Goal: Navigation & Orientation: Understand site structure

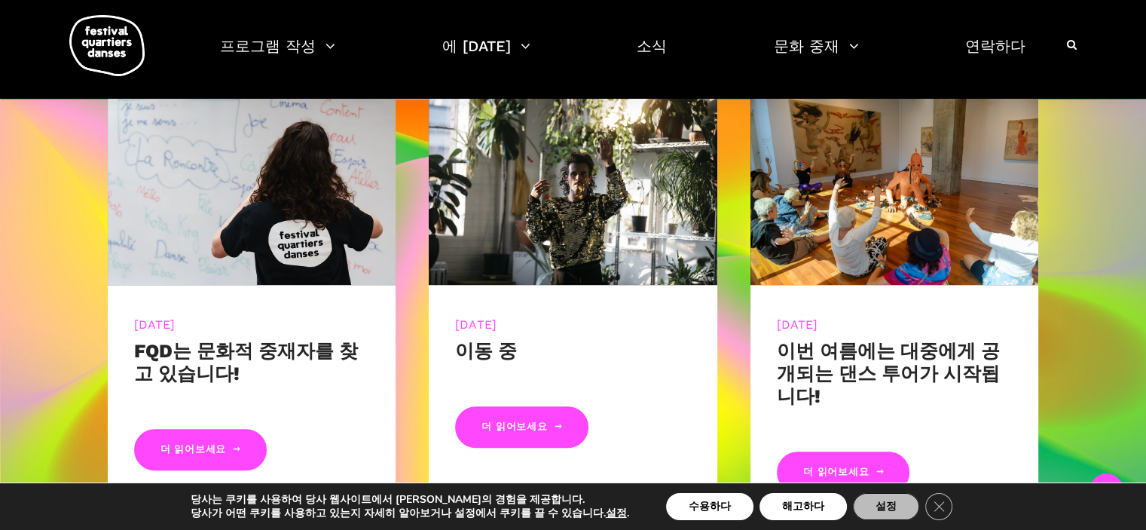
scroll to position [658, 0]
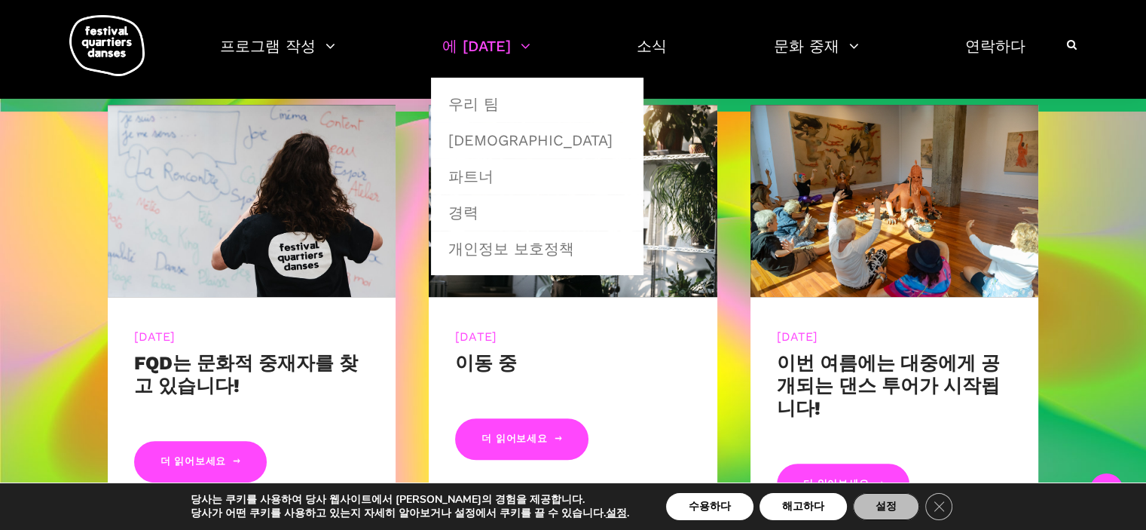
click at [503, 50] on link "에 [DATE]" at bounding box center [486, 55] width 88 height 44
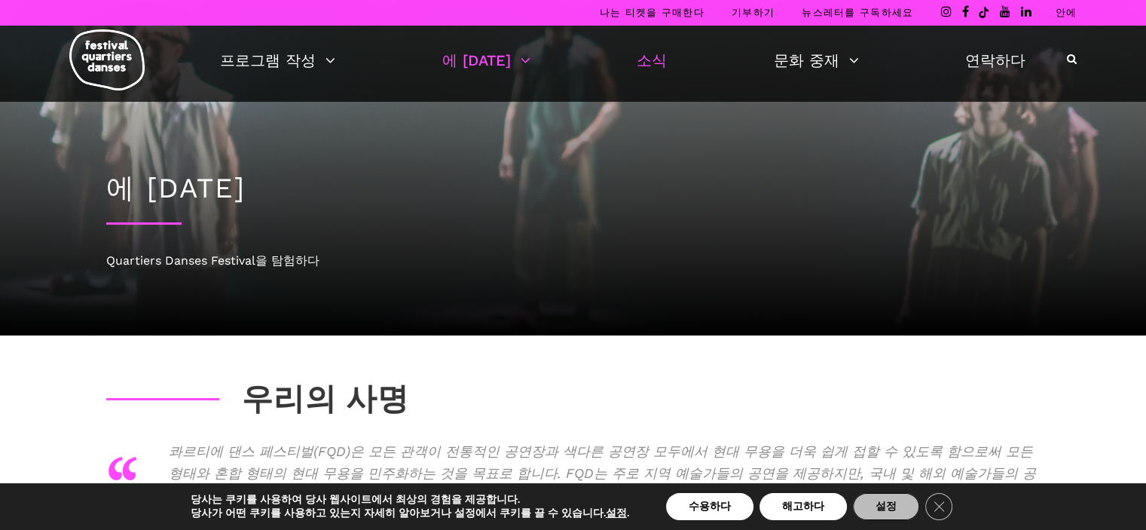
click at [639, 59] on font "소식" at bounding box center [652, 60] width 30 height 18
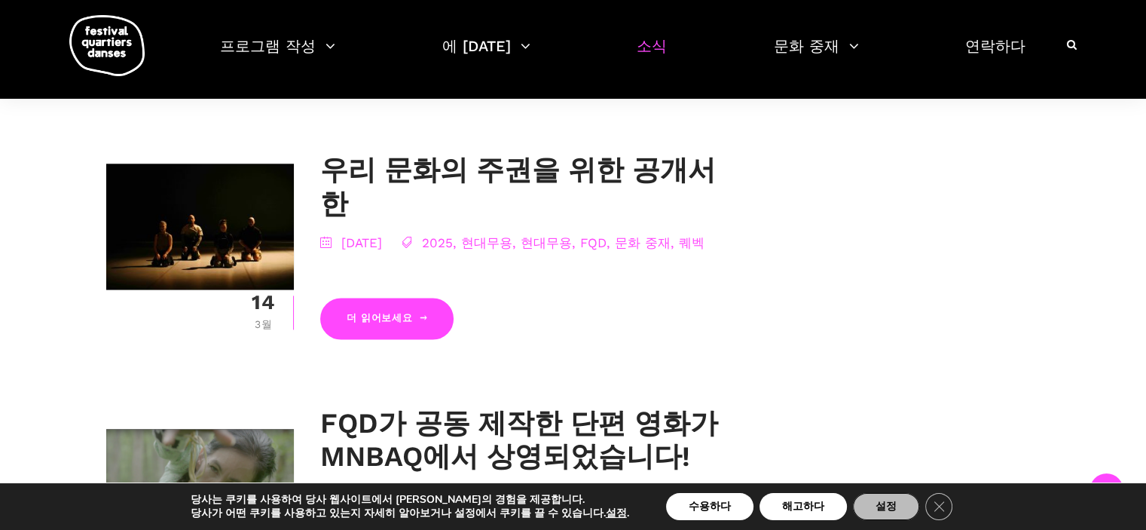
scroll to position [2185, 0]
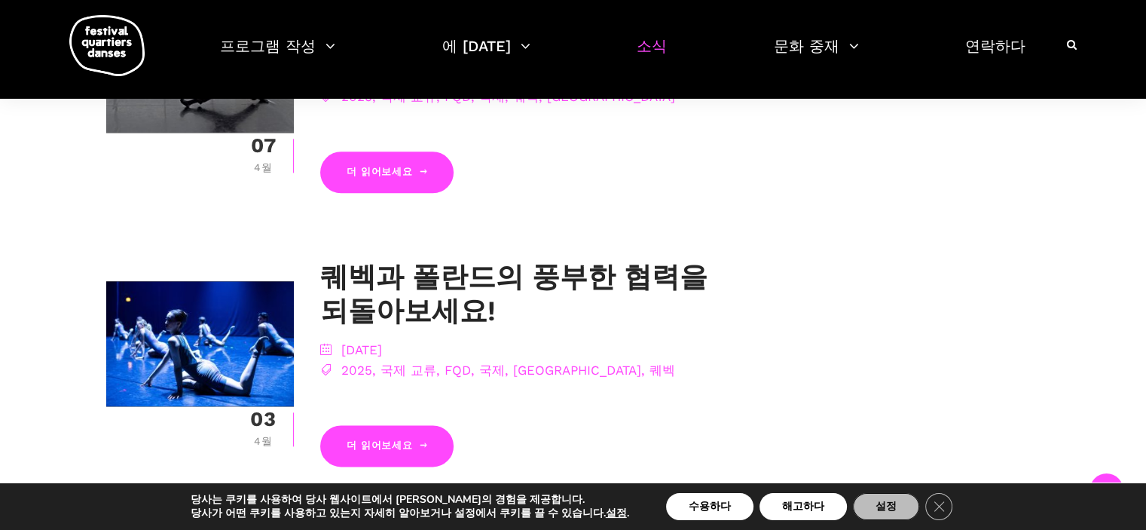
click at [639, 47] on font "소식" at bounding box center [652, 46] width 30 height 18
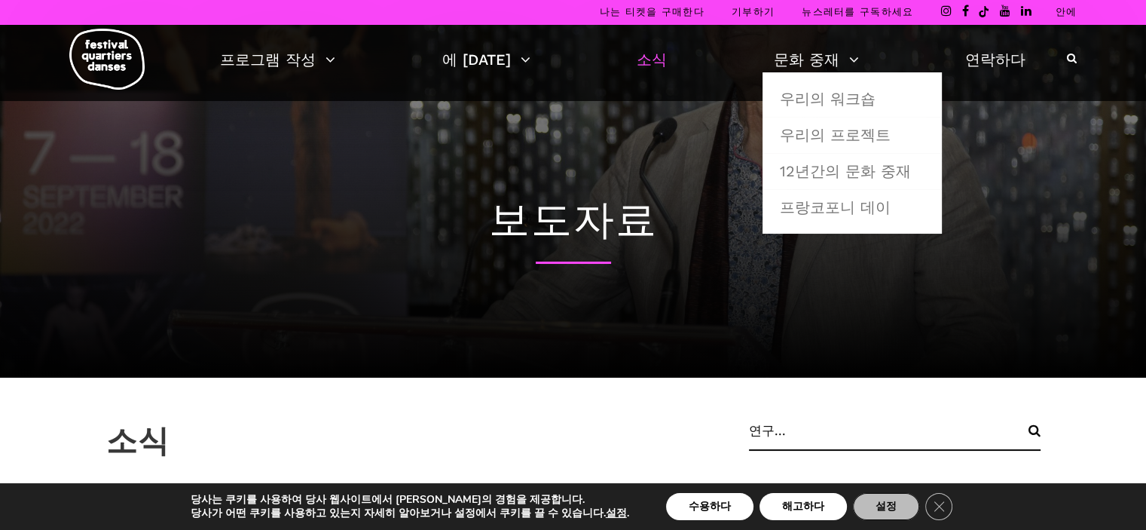
scroll to position [0, 0]
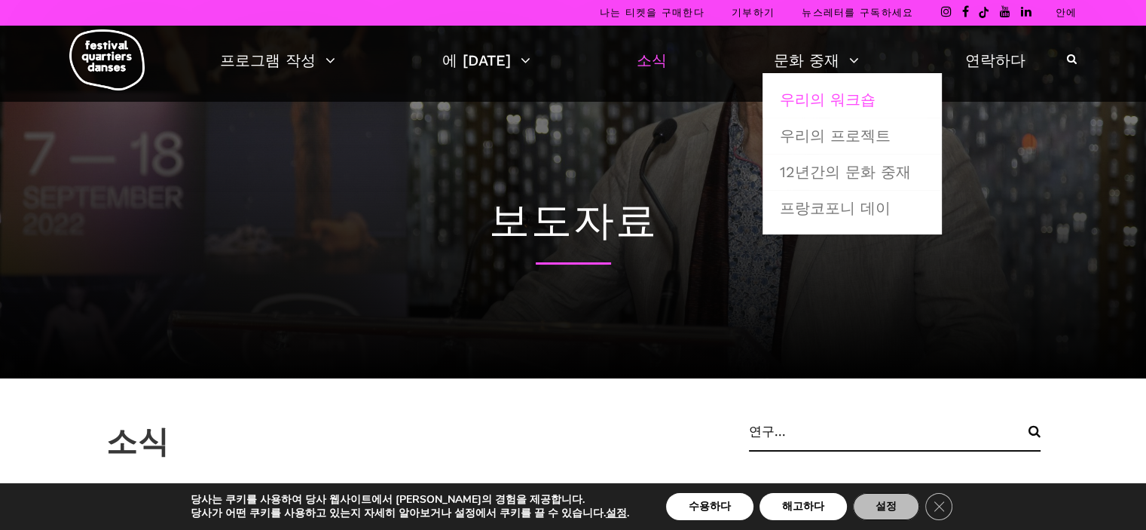
click at [809, 99] on font "우리의 워크숍" at bounding box center [828, 99] width 96 height 18
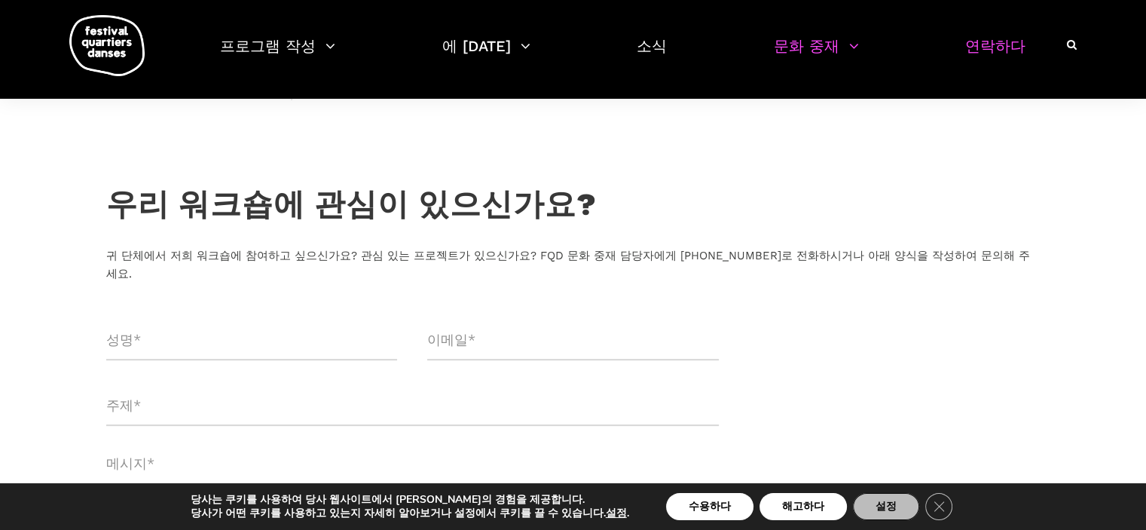
scroll to position [151, 0]
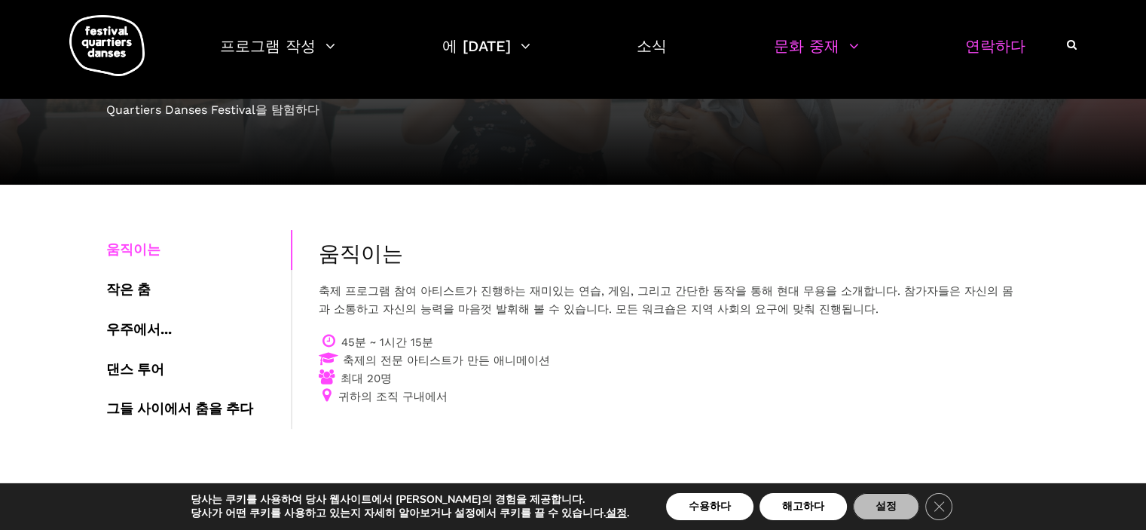
click at [994, 41] on font "연락하다" at bounding box center [995, 46] width 60 height 18
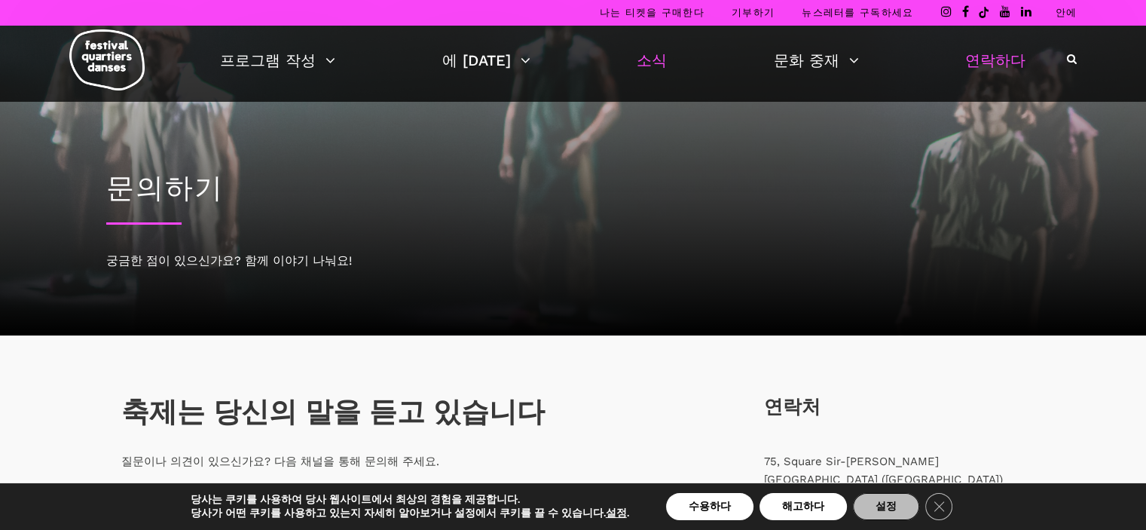
click at [639, 52] on font "소식" at bounding box center [652, 60] width 30 height 18
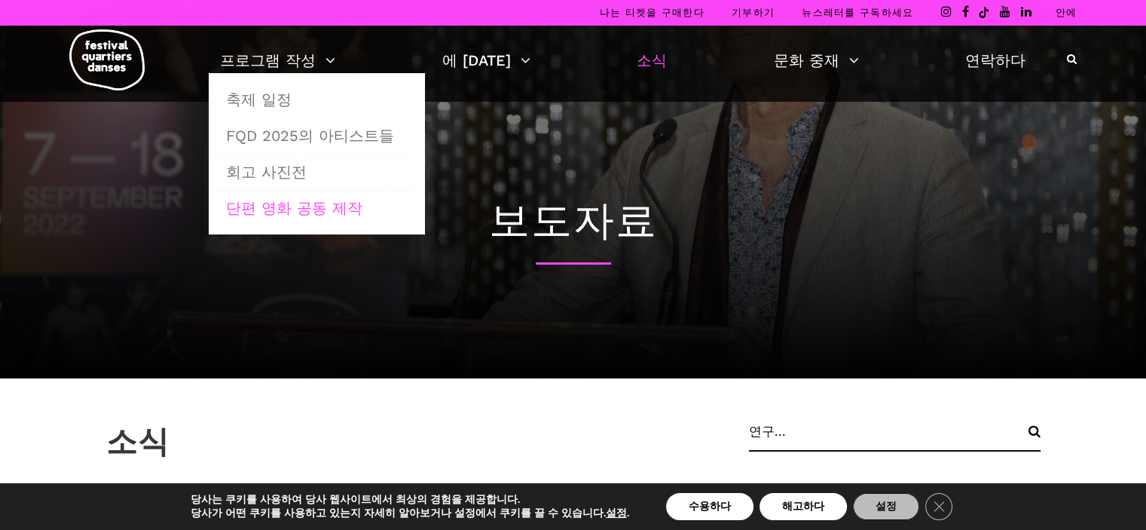
click at [341, 205] on font "단편 영화 공동 제작" at bounding box center [294, 208] width 136 height 18
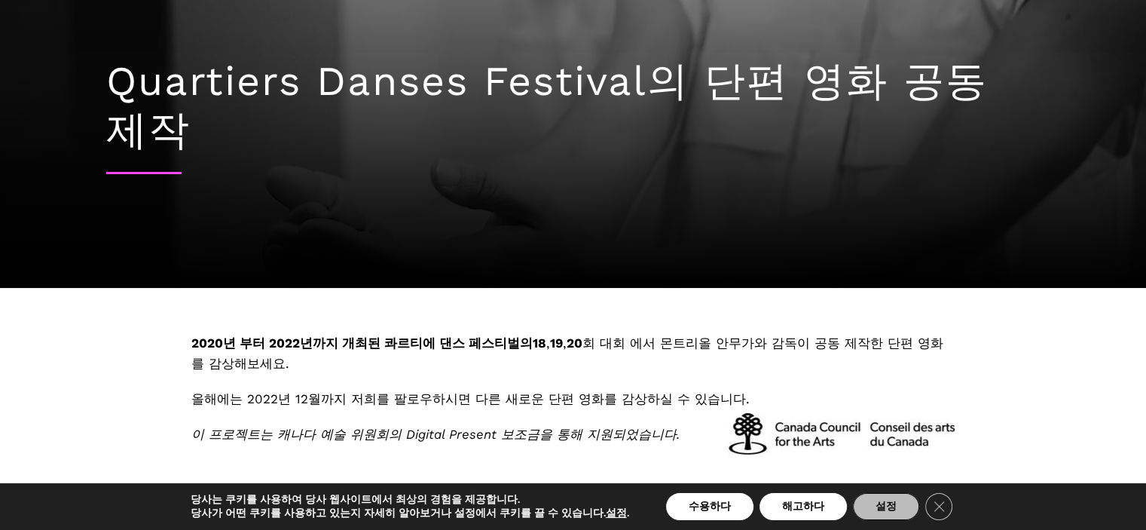
scroll to position [452, 0]
